Goal: Transaction & Acquisition: Purchase product/service

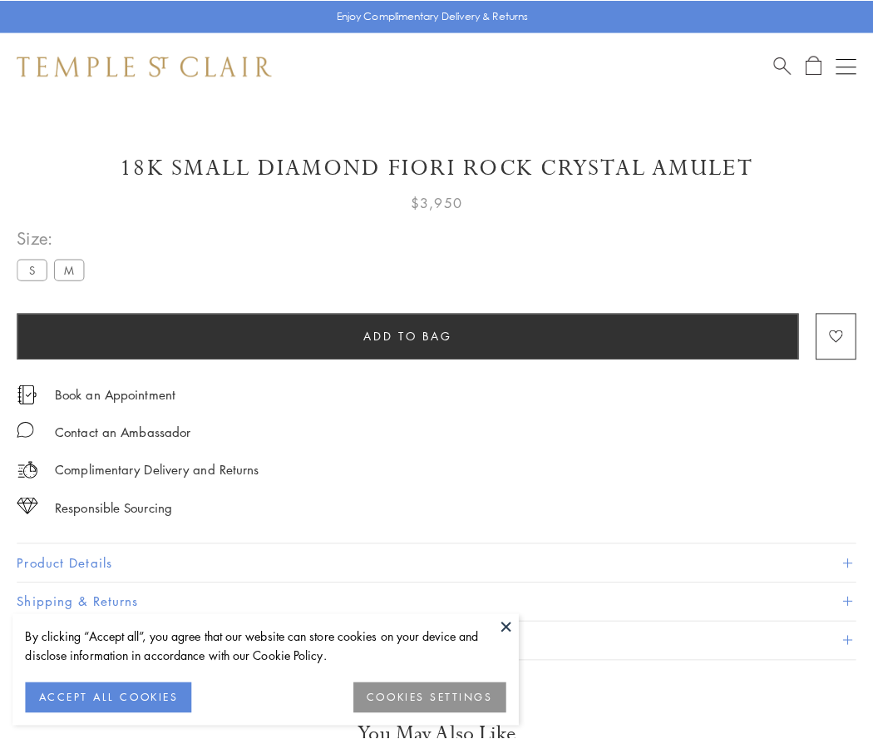
scroll to position [2, 0]
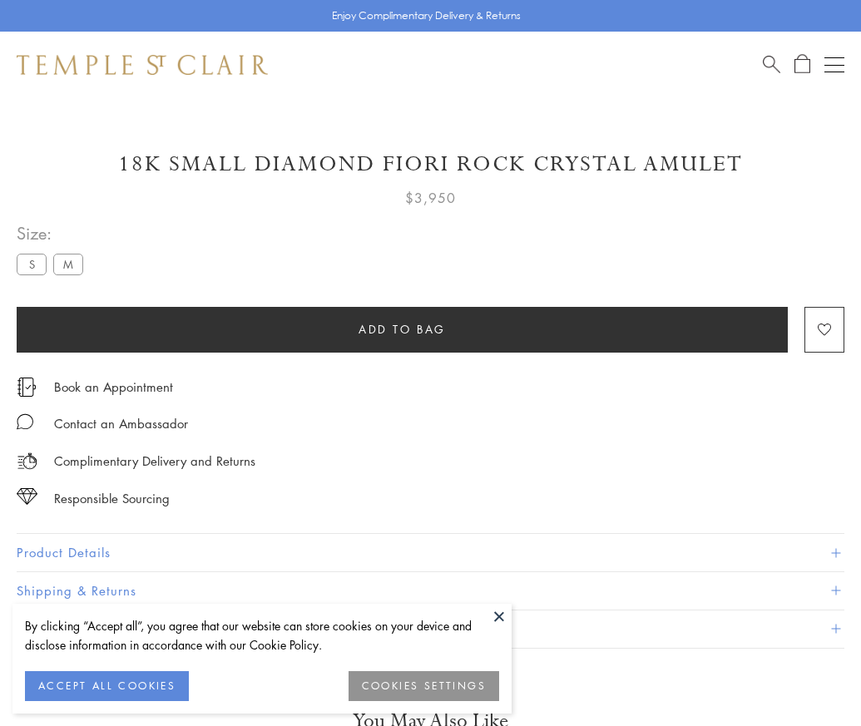
click at [402, 329] on span "Add to bag" at bounding box center [402, 329] width 87 height 18
